Goal: Task Accomplishment & Management: Complete application form

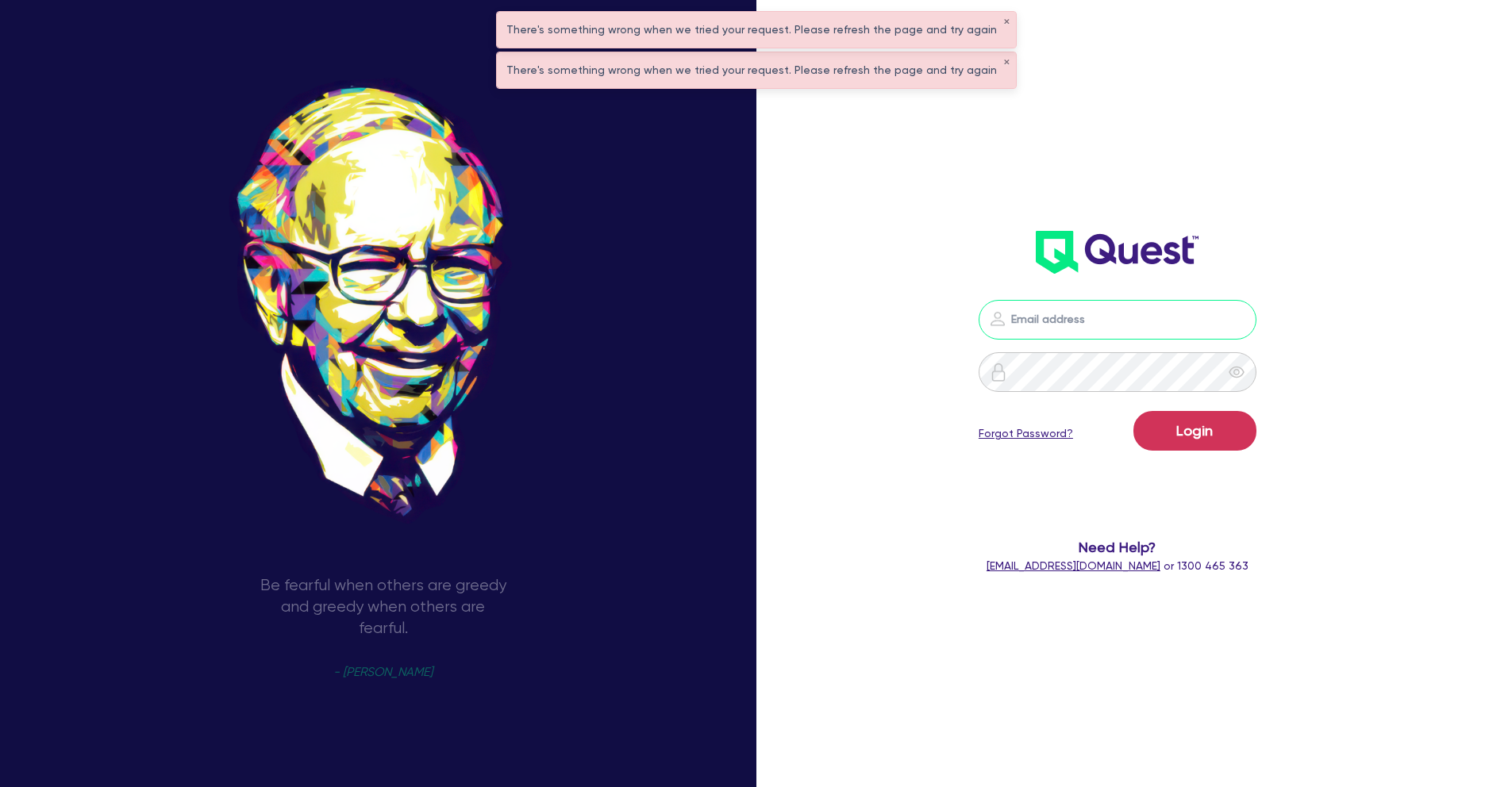
type input "[PERSON_NAME][EMAIL_ADDRESS][PERSON_NAME][DOMAIN_NAME]"
click at [910, 319] on div "[PERSON_NAME][EMAIL_ADDRESS][PERSON_NAME][DOMAIN_NAME] Login Forgot Password? N…" at bounding box center [1118, 437] width 437 height 306
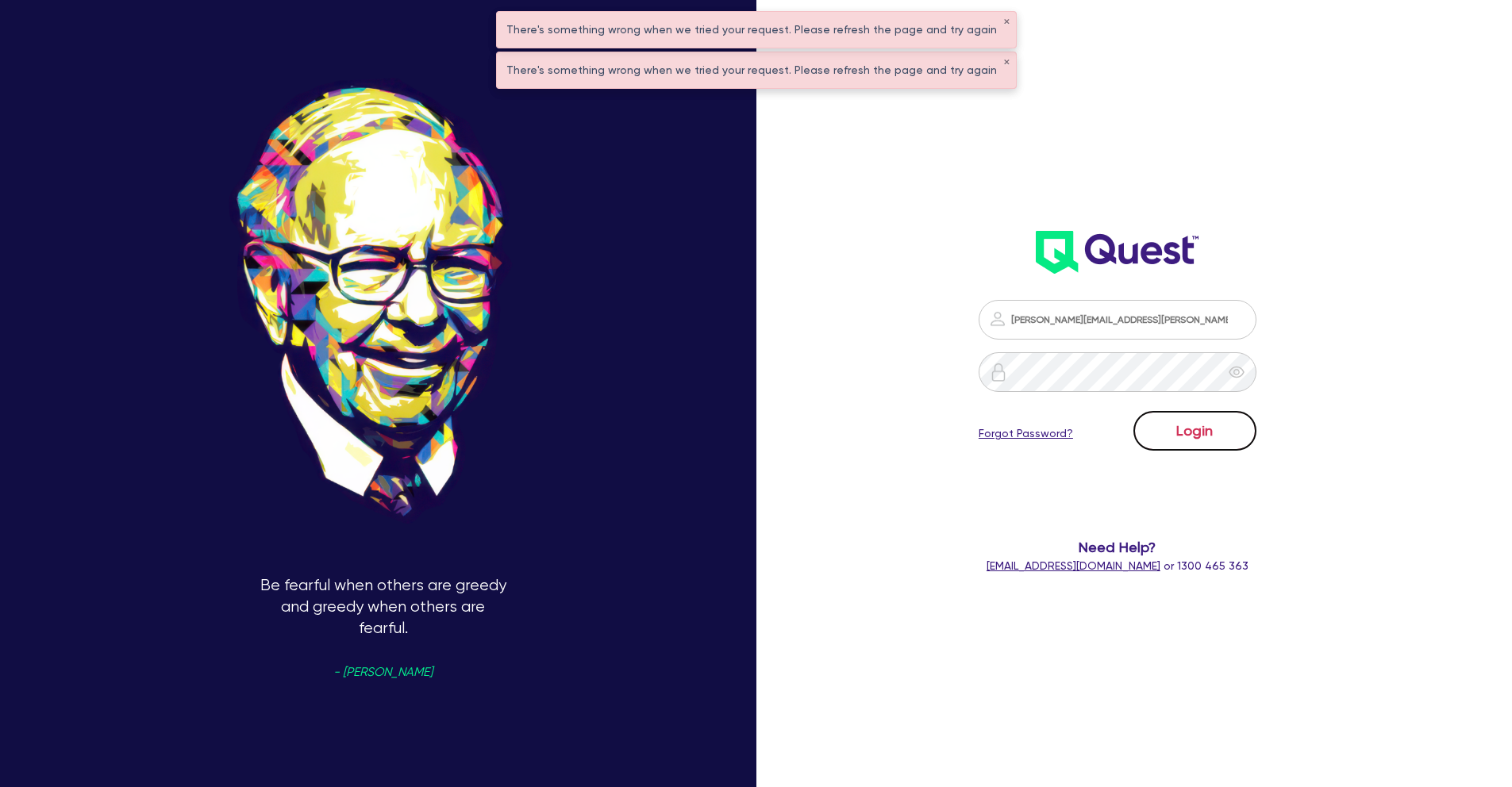
click at [1192, 422] on button "Login" at bounding box center [1195, 431] width 123 height 40
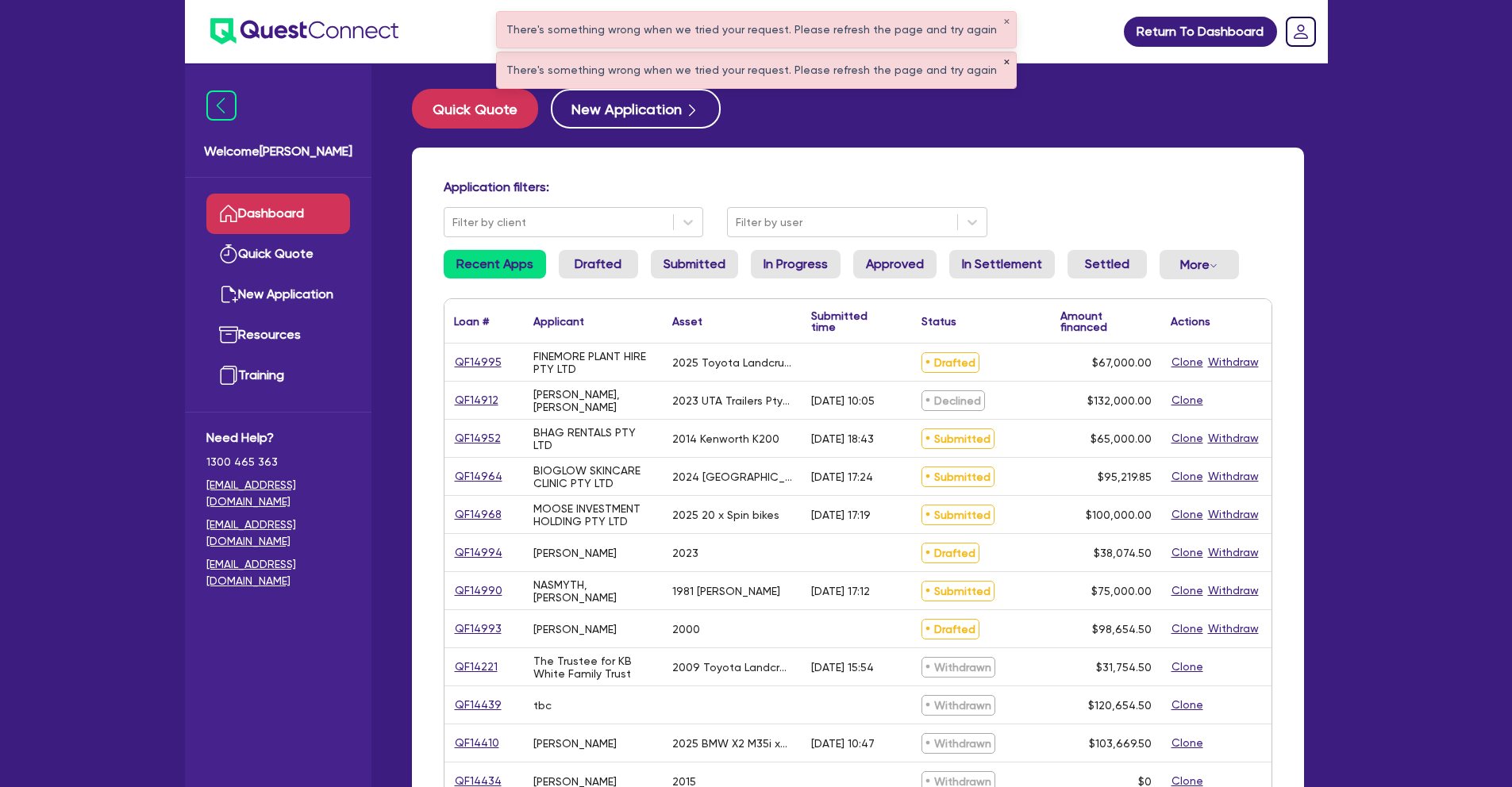
click at [1003, 65] on button "✕" at bounding box center [1006, 62] width 6 height 8
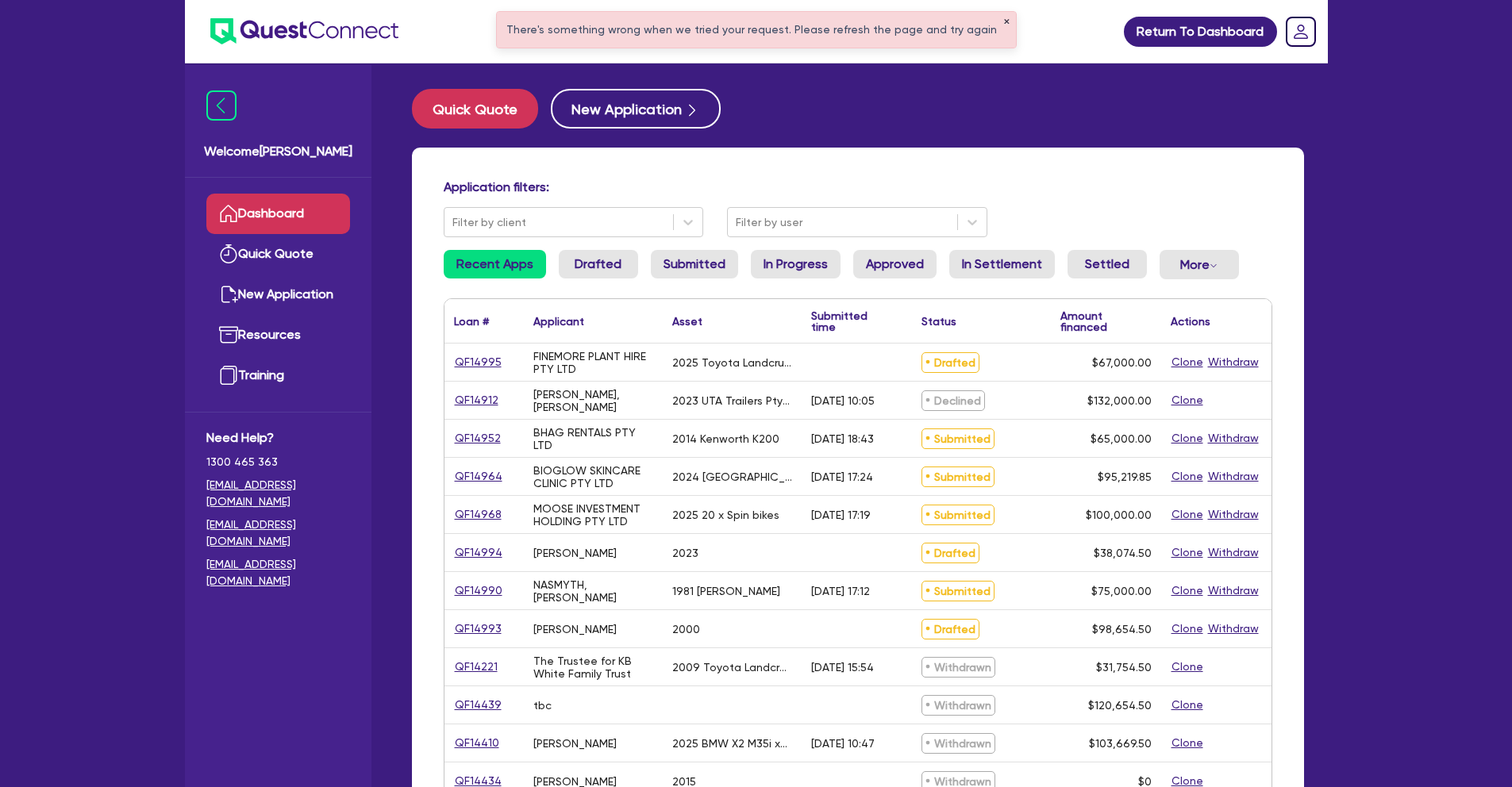
click at [1003, 23] on button "✕" at bounding box center [1006, 22] width 6 height 8
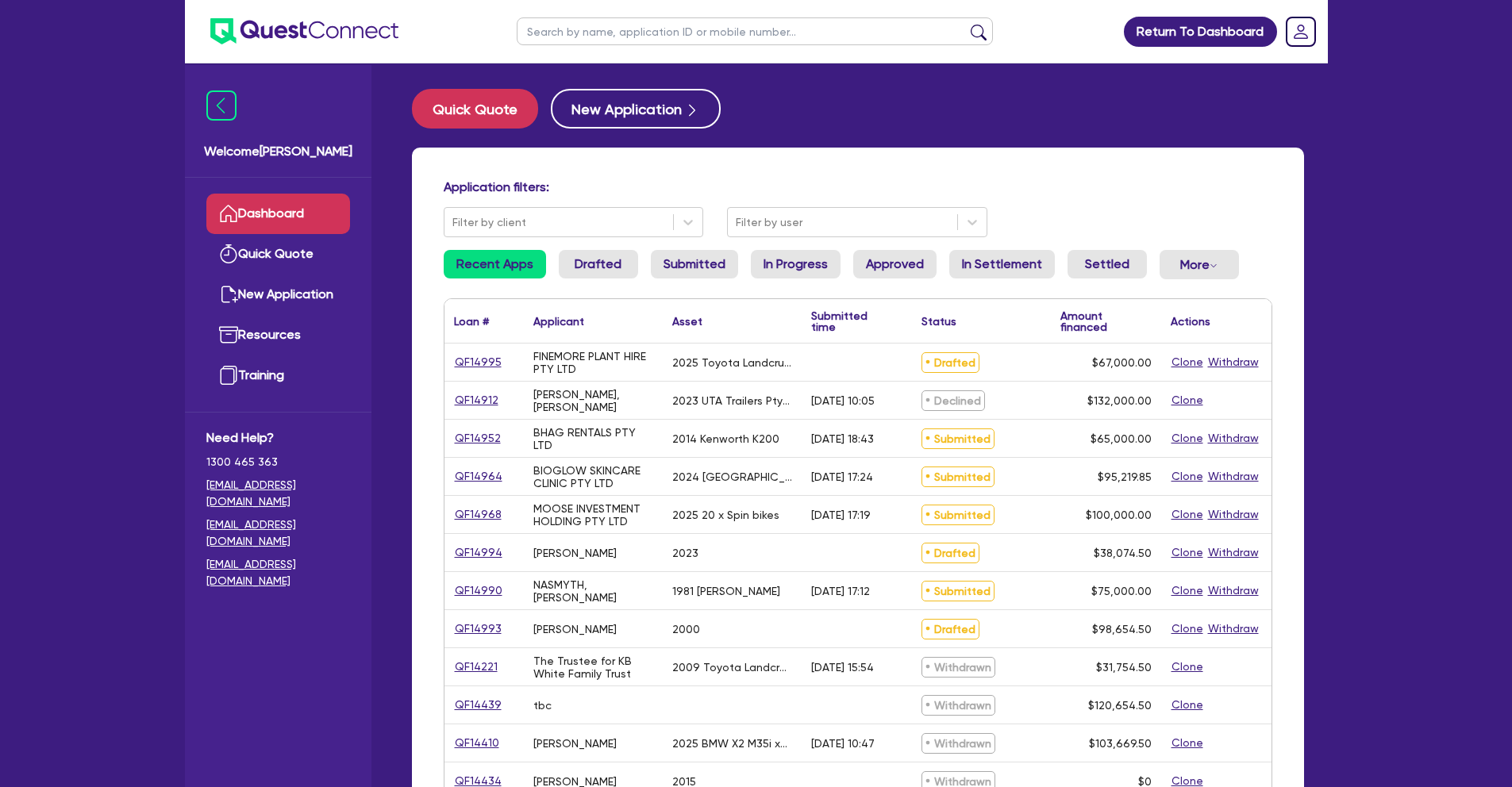
click at [600, 35] on input "text" at bounding box center [755, 31] width 477 height 27
type input "coch"
click at [966, 24] on button "submit" at bounding box center [979, 35] width 26 height 22
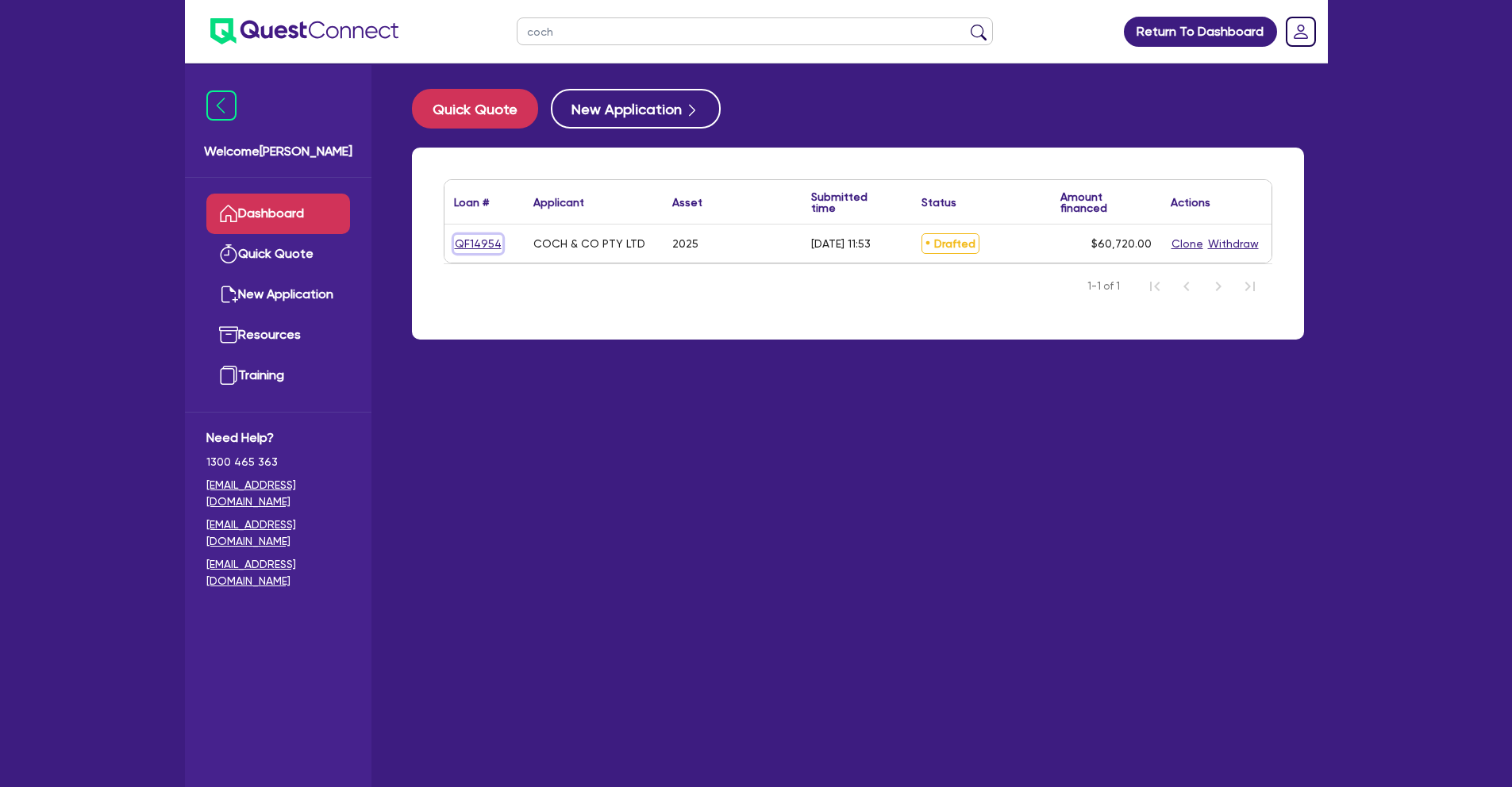
click at [478, 246] on link "QF14954" at bounding box center [478, 244] width 48 height 18
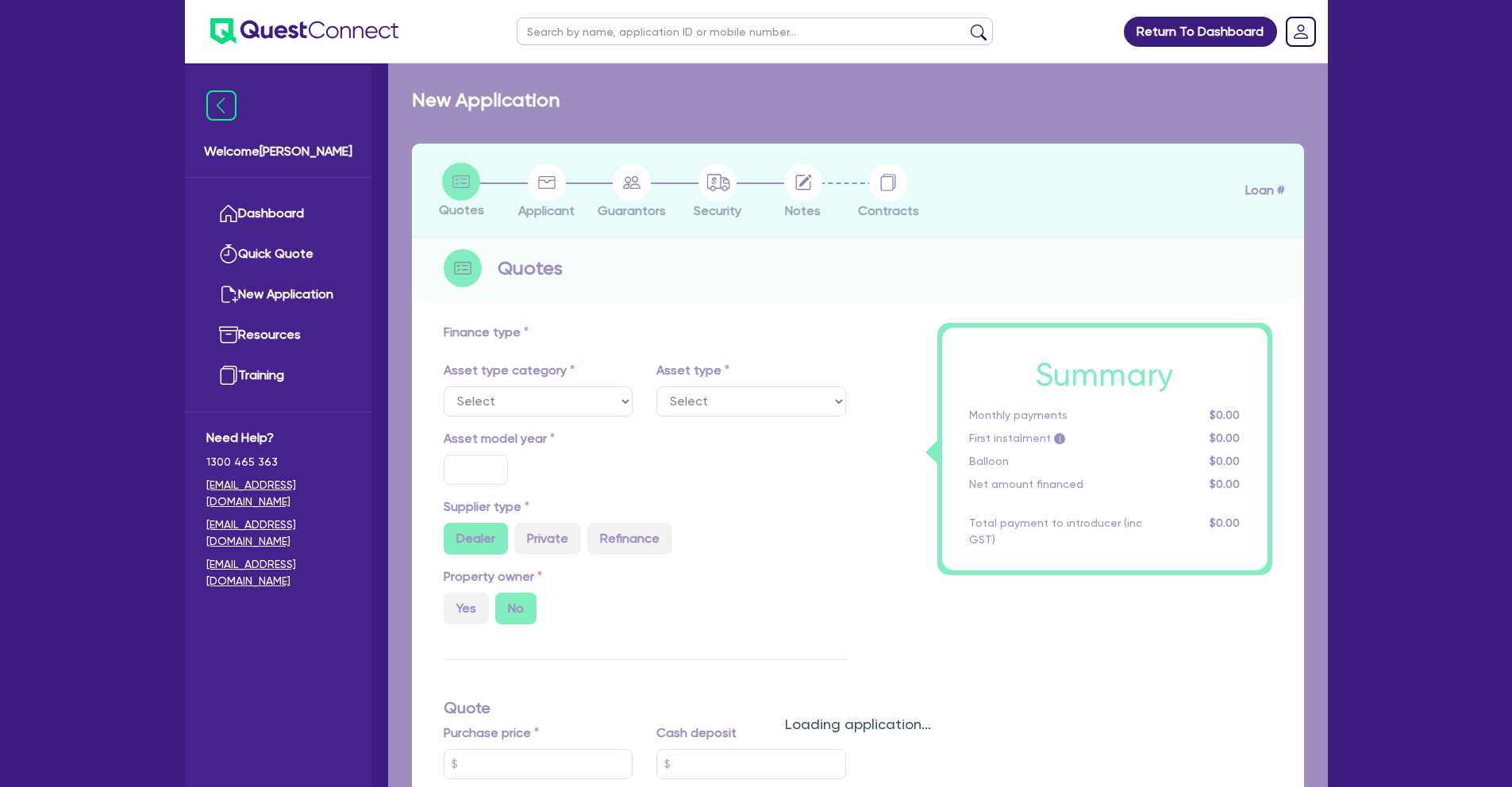
select select "TERTIARY_ASSETS"
type input "2025"
radio input "true"
type input "75,900"
type input "15,180"
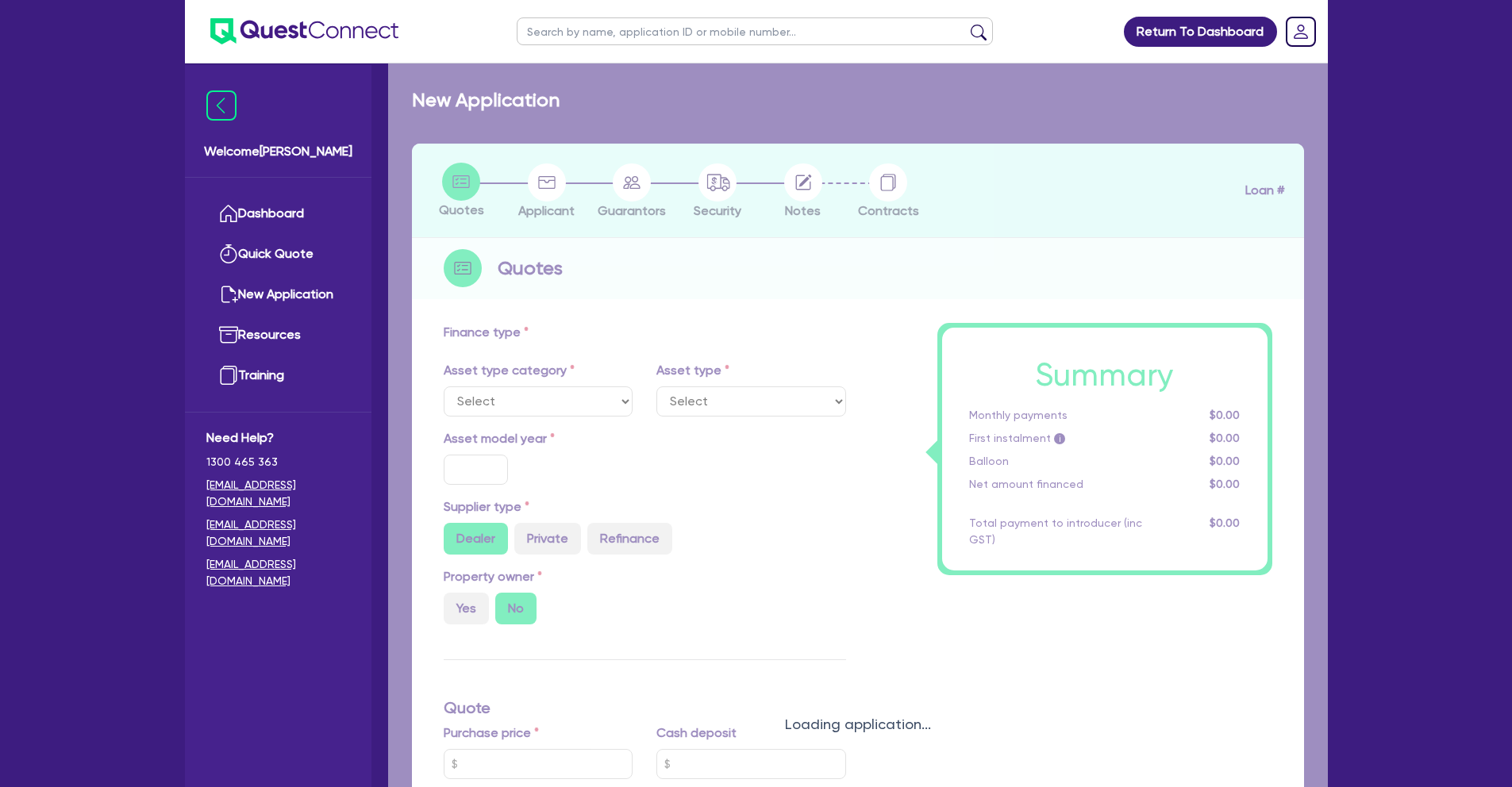
type input "6.8"
type input "4,128.96"
radio input "true"
type input "7.49"
select select "BEAUTY_EQUIPMENT"
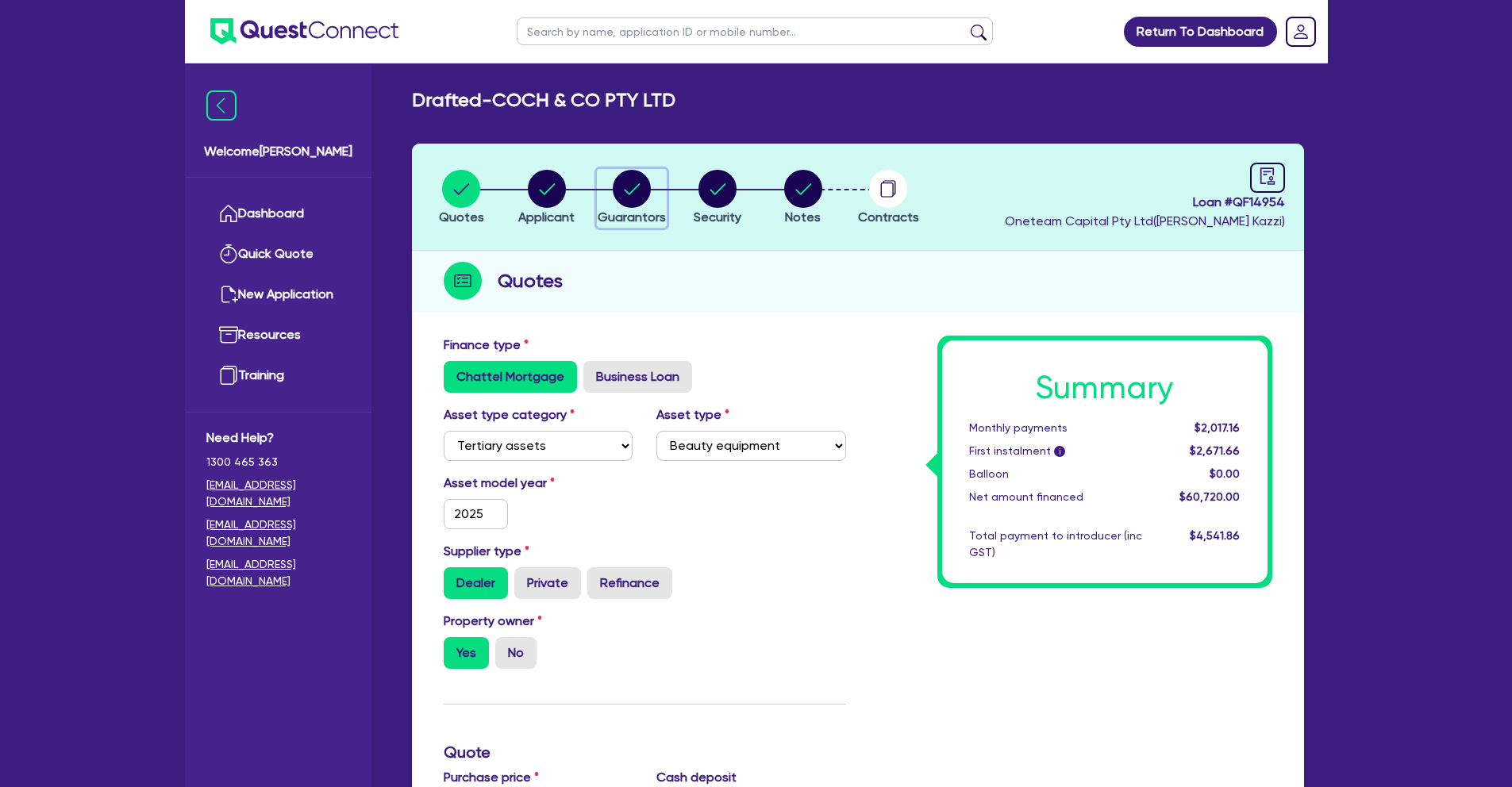
click at [618, 196] on circle "button" at bounding box center [632, 189] width 38 height 38
select select "MRS"
select select "VIC"
select select "MARRIED"
select select "PROPERTY"
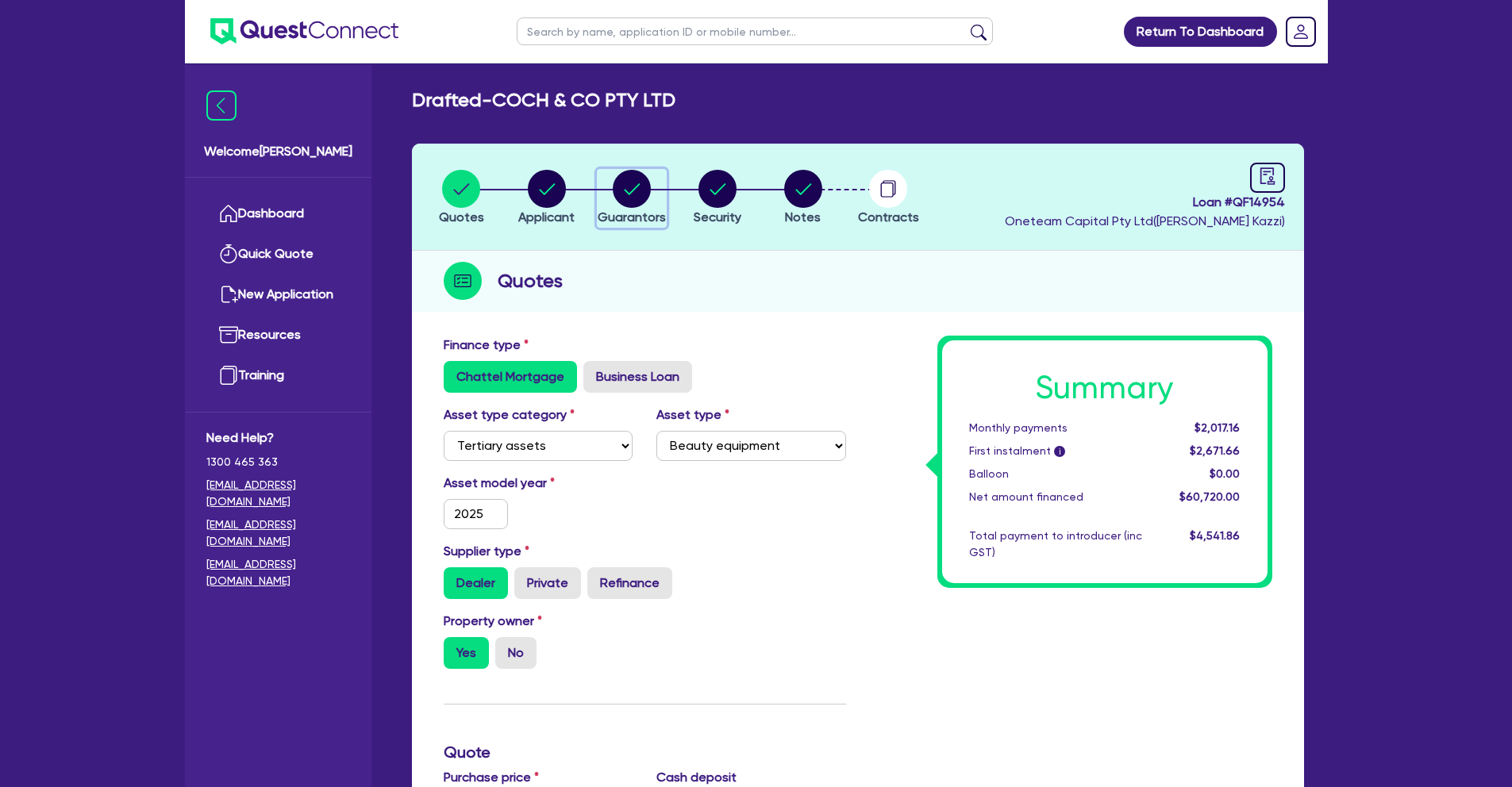
select select "CASH"
select select "VEHICLE"
select select "EQUIPMENT"
select select "HOUSEHOLD_PERSONAL"
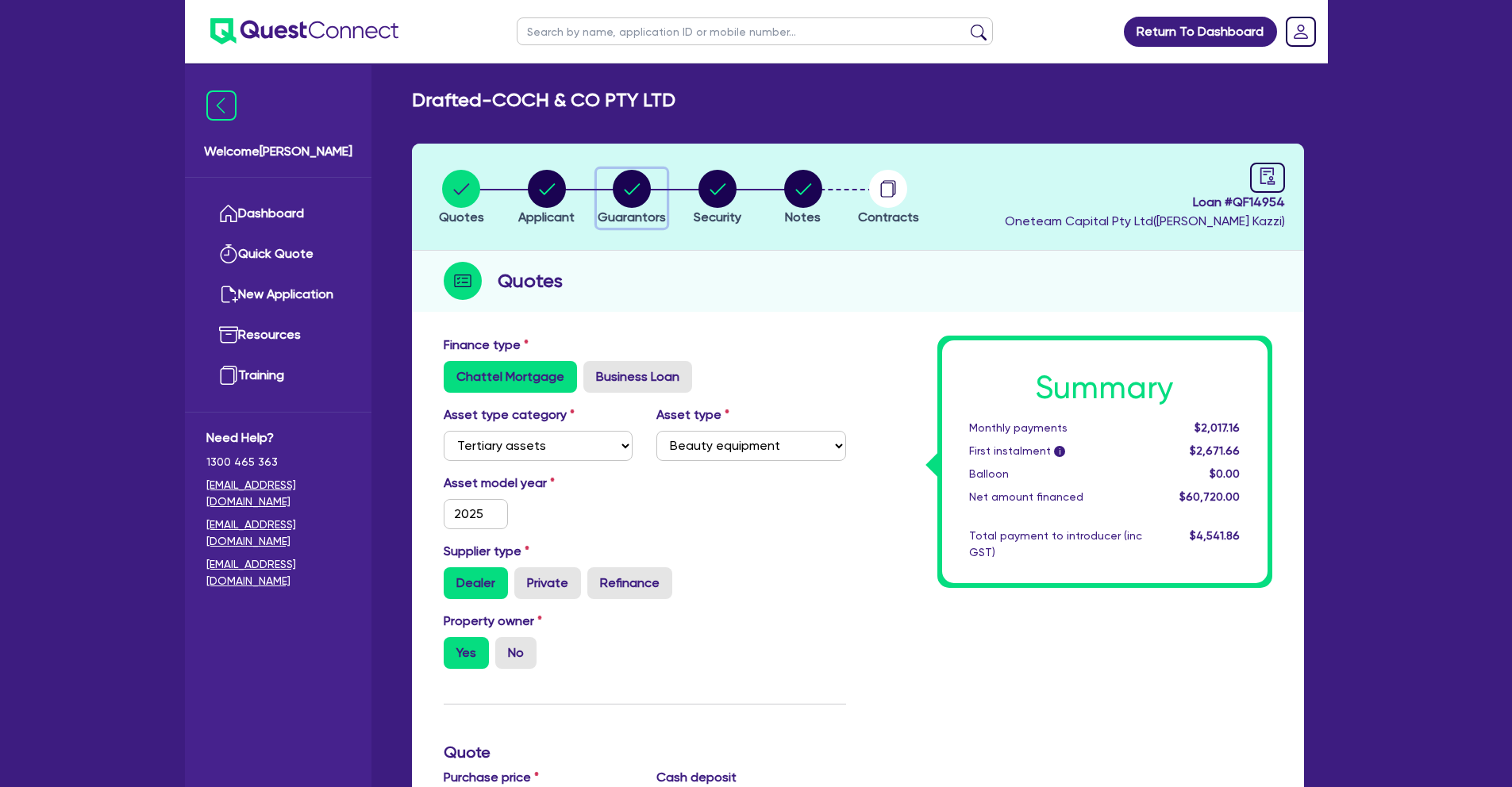
select select "MORTGAGE"
select select "CREDIT_CARD"
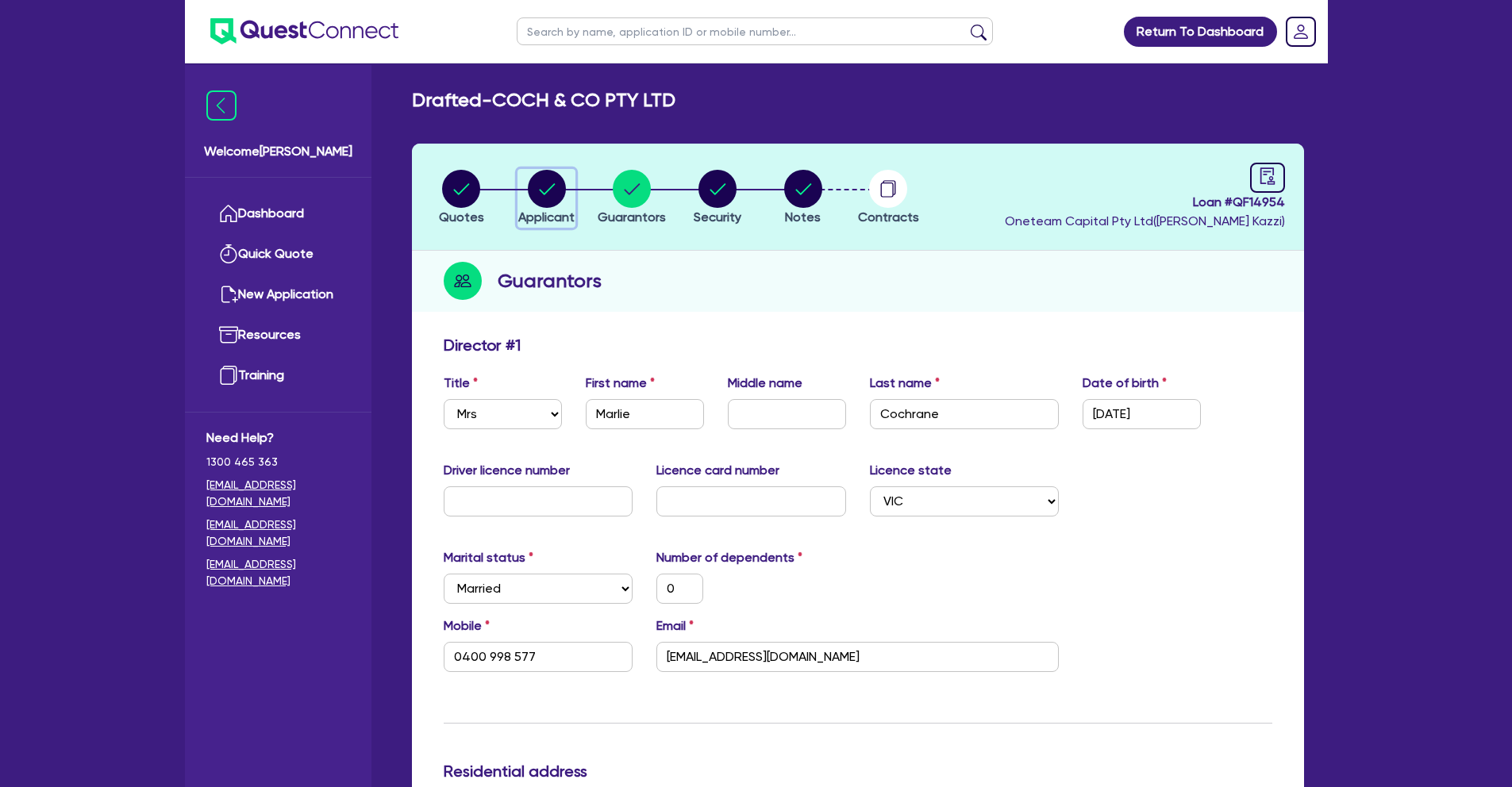
click at [558, 200] on circle "button" at bounding box center [547, 189] width 38 height 38
select select "COMPANY"
select select "HEALTH_BEAUTY"
select select "HAIR_BEAUTY_SALONS"
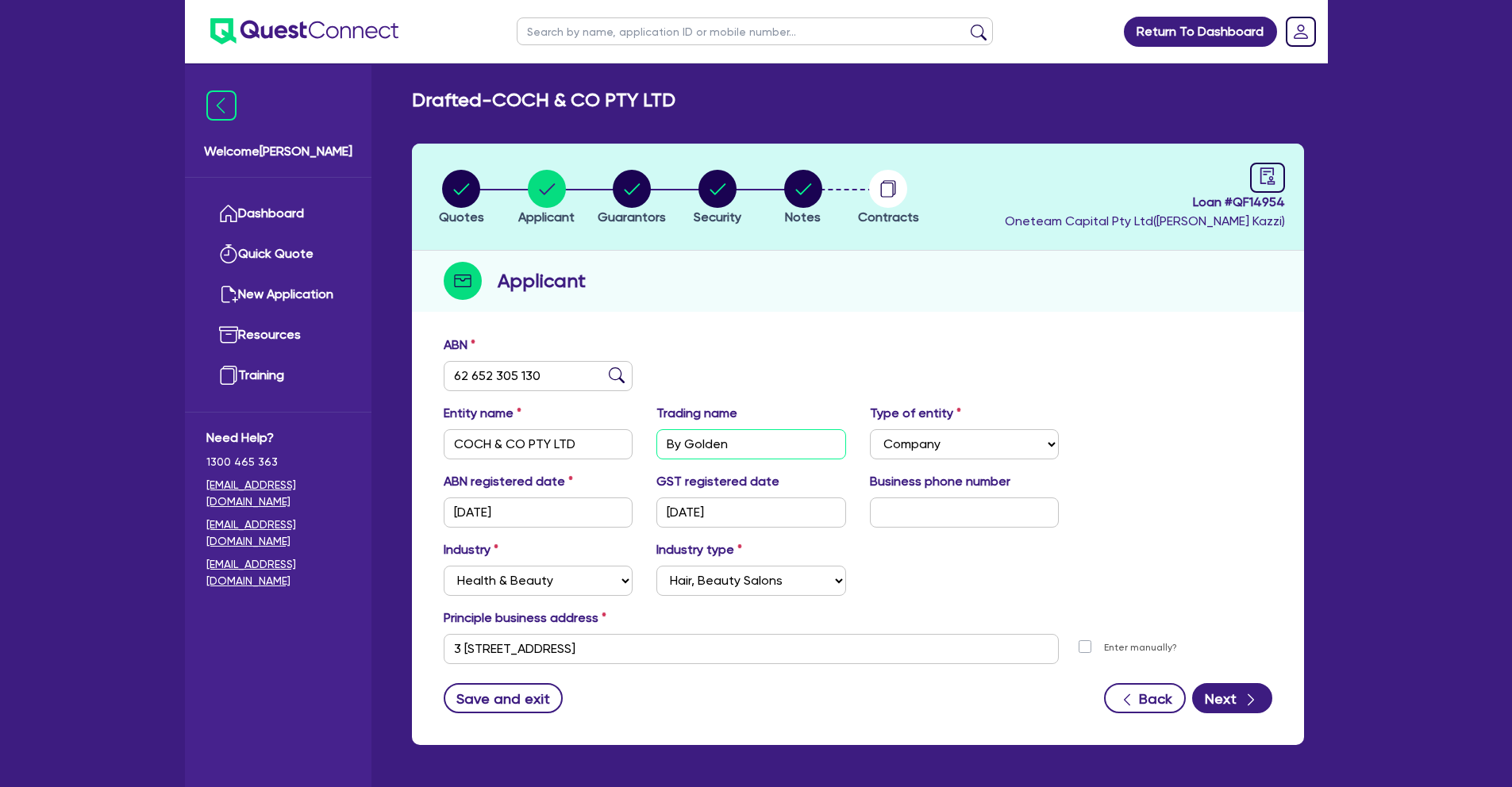
drag, startPoint x: 735, startPoint y: 446, endPoint x: 646, endPoint y: 446, distance: 89.0
click at [646, 446] on div "Trading name By [PERSON_NAME]" at bounding box center [751, 431] width 213 height 56
click at [633, 197] on circle "button" at bounding box center [632, 189] width 38 height 38
select select "MRS"
select select "VIC"
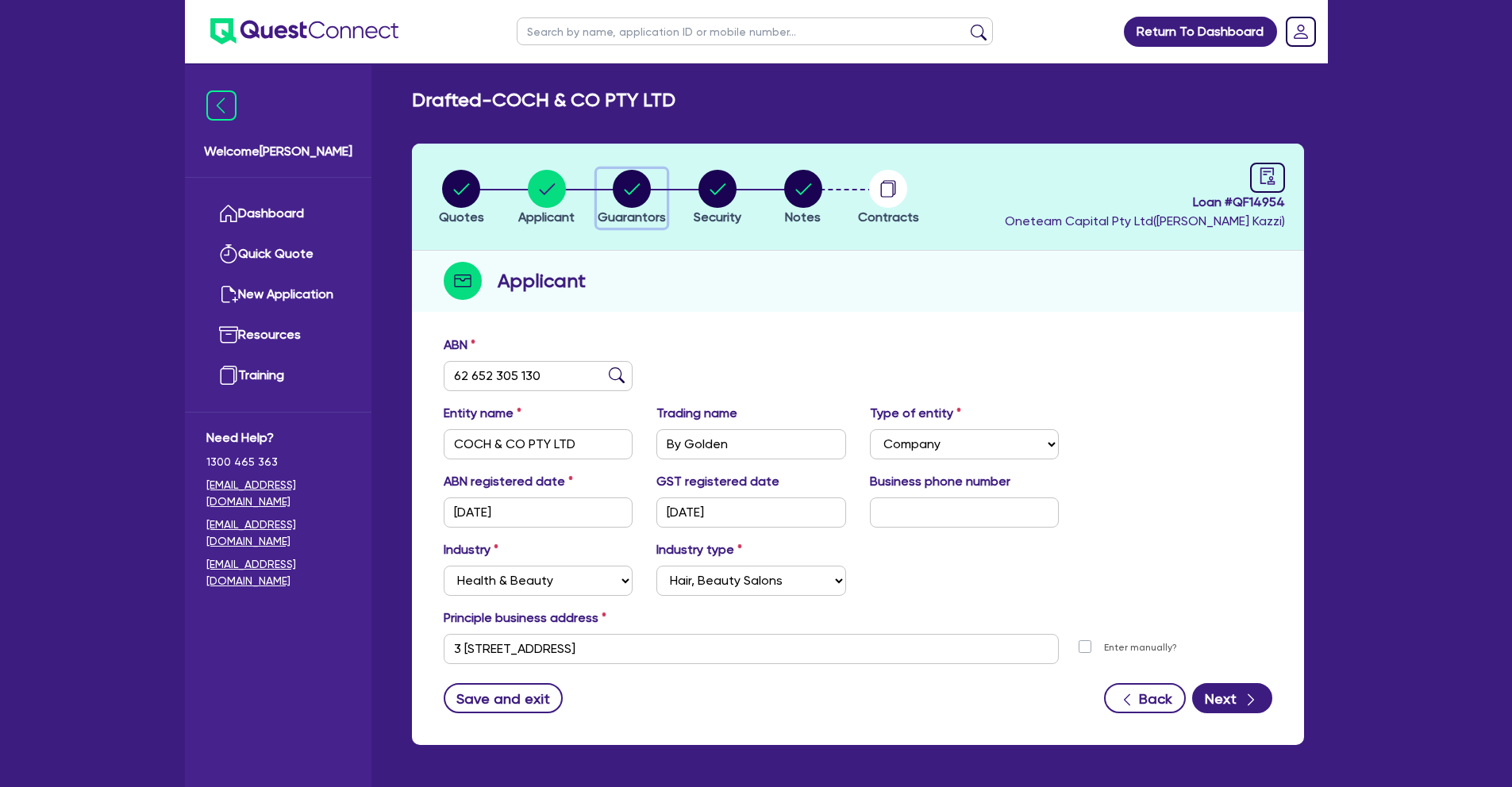
select select "MARRIED"
select select "PROPERTY"
select select "CASH"
select select "VEHICLE"
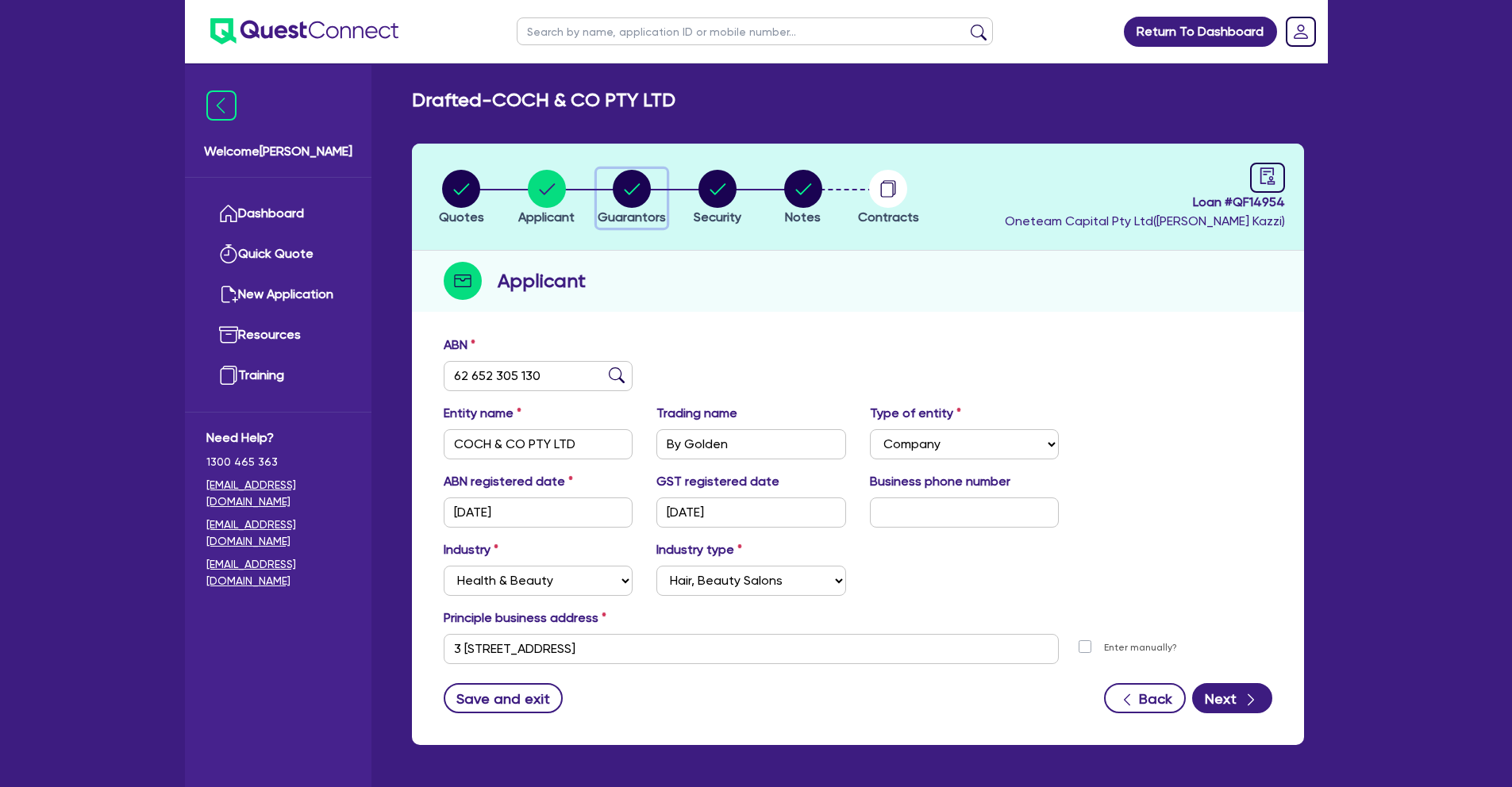
select select "EQUIPMENT"
select select "HOUSEHOLD_PERSONAL"
select select "MORTGAGE"
select select "CREDIT_CARD"
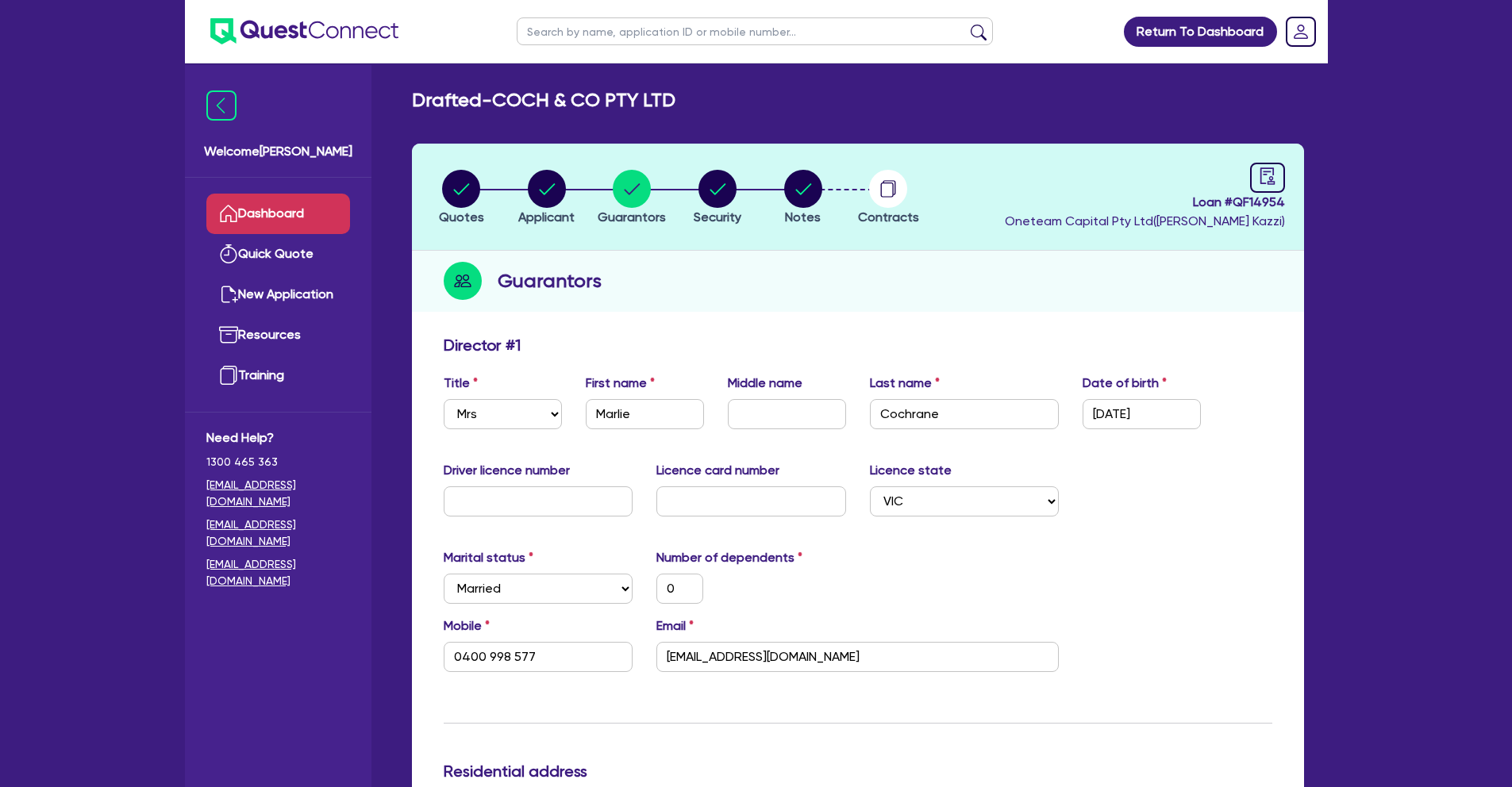
click at [307, 215] on link "Dashboard" at bounding box center [278, 214] width 144 height 40
